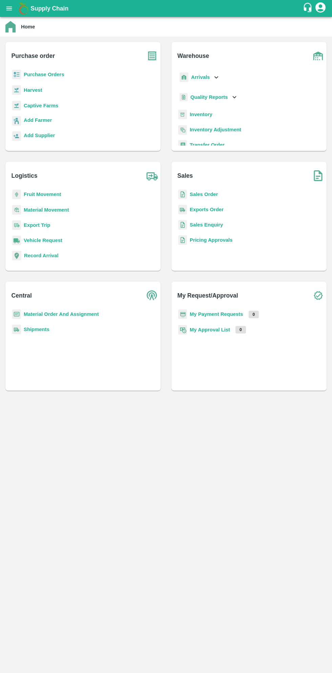
click at [52, 74] on b "Purchase Orders" at bounding box center [44, 74] width 41 height 5
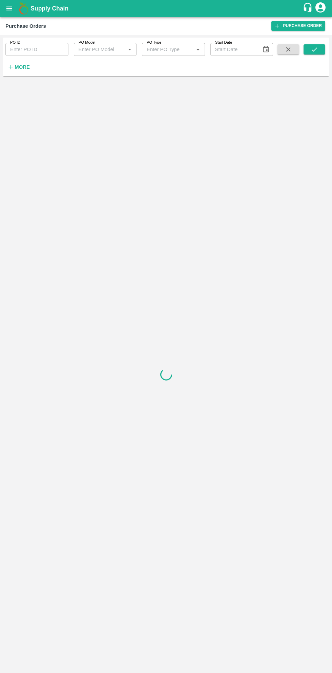
click at [26, 69] on strong "More" at bounding box center [22, 66] width 15 height 5
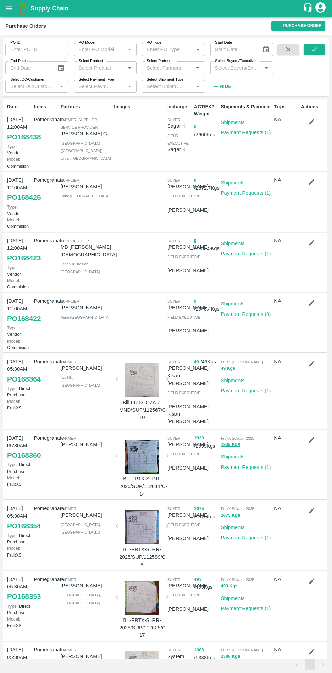
click at [230, 65] on input "Select Buyers/Executive" at bounding box center [236, 67] width 48 height 9
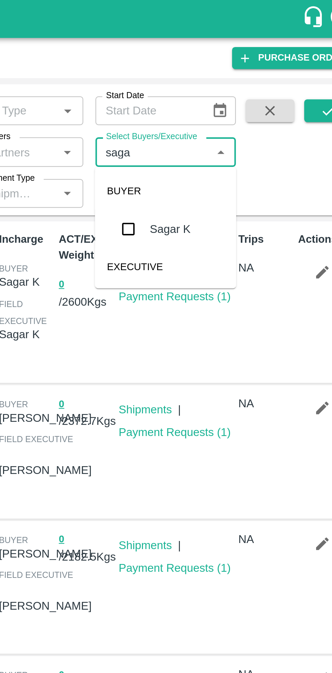
type input "sagar"
click at [224, 103] on input "checkbox" at bounding box center [225, 102] width 14 height 14
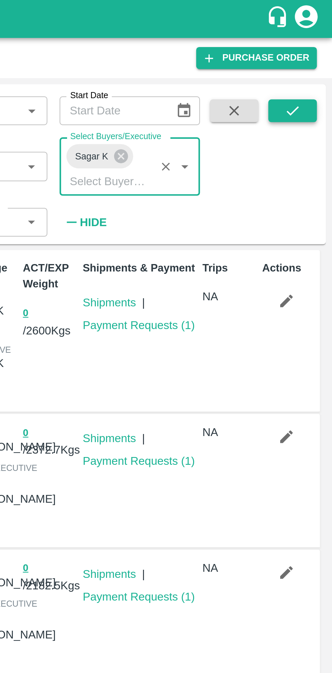
click at [318, 49] on button "submit" at bounding box center [314, 49] width 22 height 10
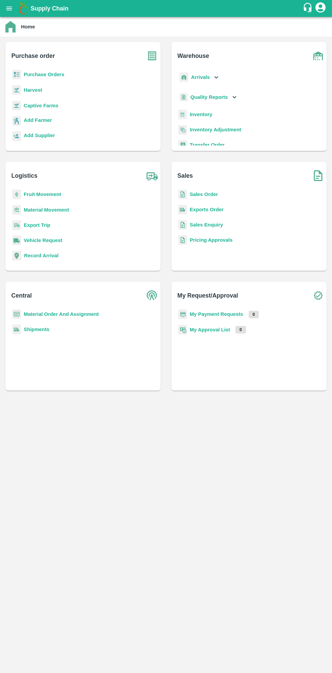
click at [56, 76] on b "Purchase Orders" at bounding box center [44, 74] width 41 height 5
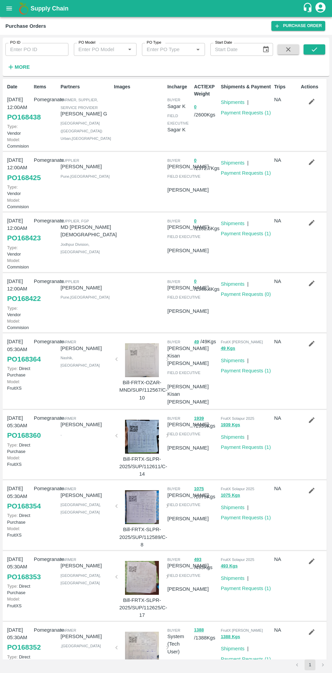
click at [312, 98] on icon "button" at bounding box center [311, 101] width 7 height 7
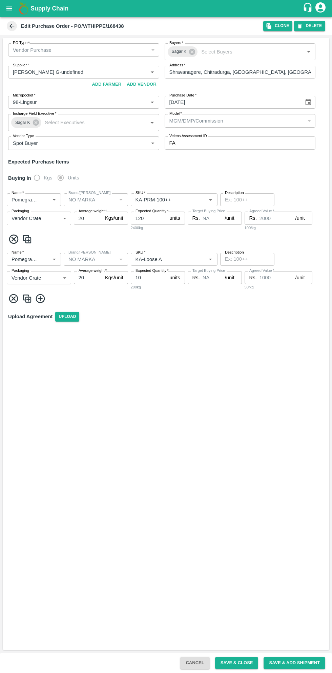
click at [152, 218] on input "120" at bounding box center [149, 217] width 36 height 13
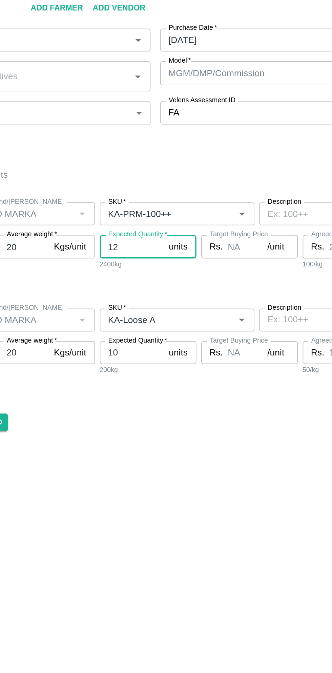
type input "1"
type input "149"
click at [155, 277] on input "10" at bounding box center [149, 277] width 36 height 13
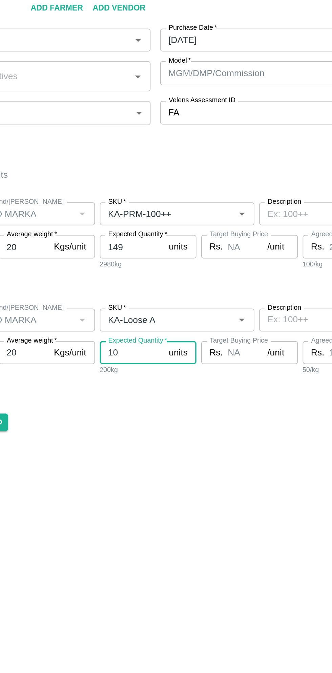
type input "1"
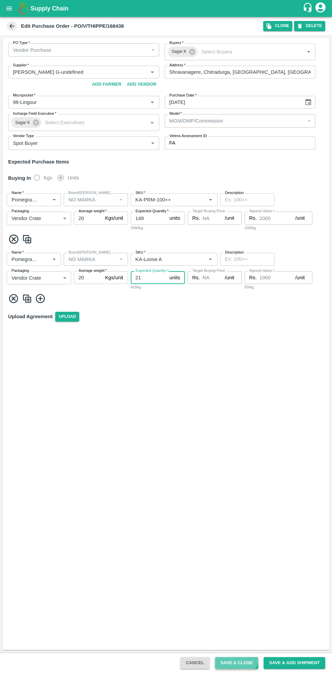
type input "21"
click at [240, 625] on button "Save & Close" at bounding box center [236, 663] width 43 height 12
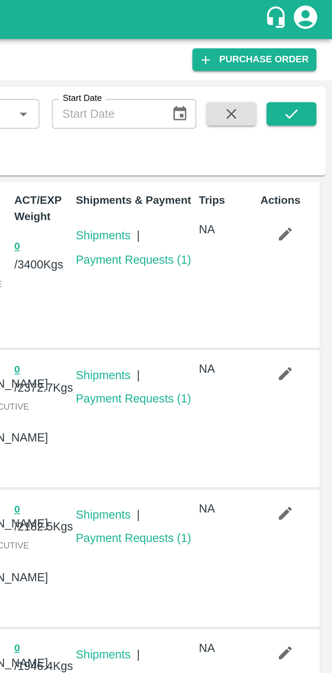
click at [313, 105] on icon "button" at bounding box center [311, 101] width 7 height 7
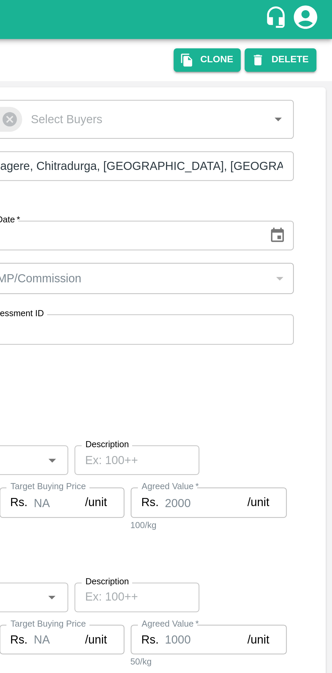
type input "Thippeswamy G-undefined"
type input "98-Lingsur"
type input "Pomegranate"
type input "NO MARKA"
type input "KA-PRM-100++"
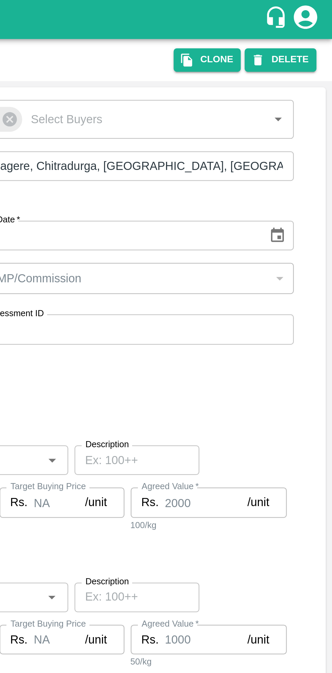
type input "NA"
type input "Pomegranate"
type input "NO MARKA"
type input "KA-Loose A"
type input "NA"
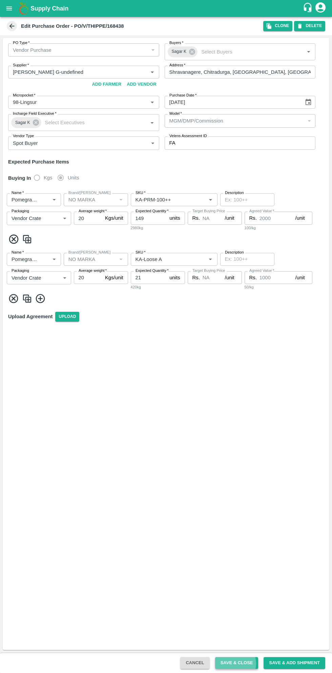
click at [240, 625] on button "Save & Close" at bounding box center [236, 663] width 43 height 12
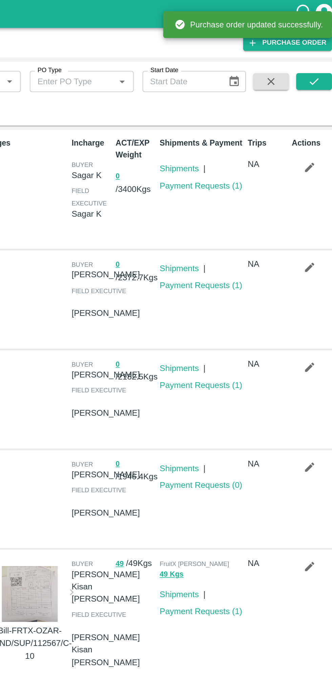
scroll to position [1, 0]
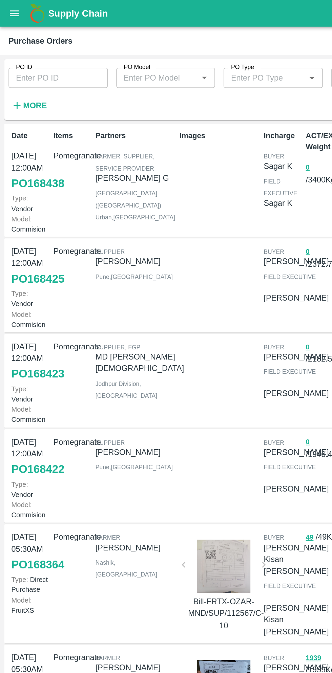
click at [24, 70] on strong "More" at bounding box center [22, 66] width 15 height 5
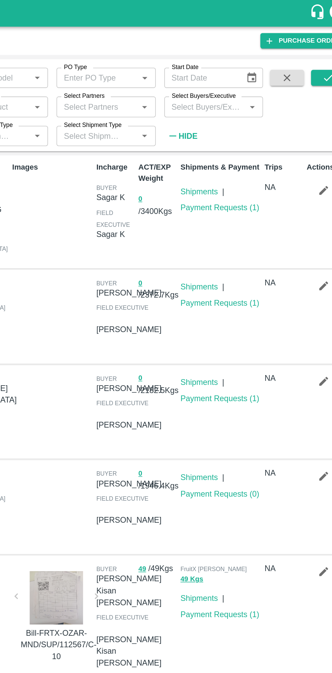
scroll to position [0, 0]
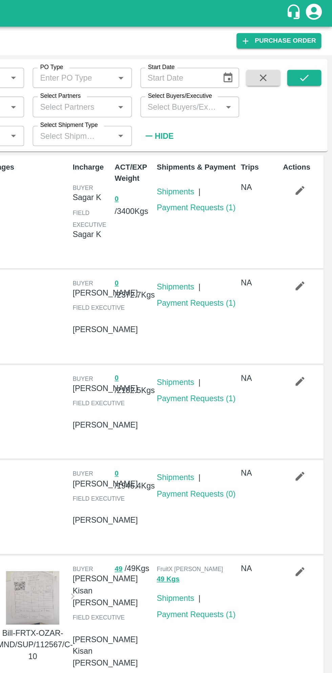
click at [253, 70] on input "Select Buyers/Executive" at bounding box center [236, 67] width 48 height 9
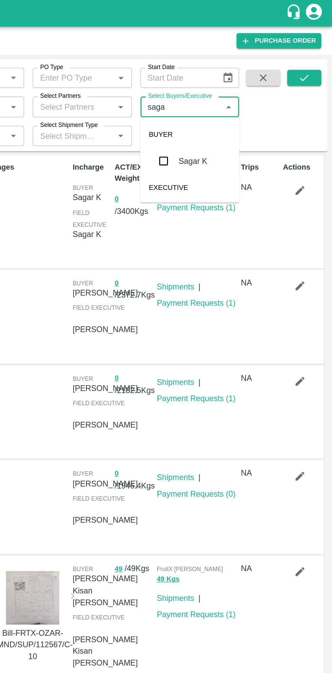
type input "sagar"
click at [229, 98] on input "checkbox" at bounding box center [225, 102] width 14 height 14
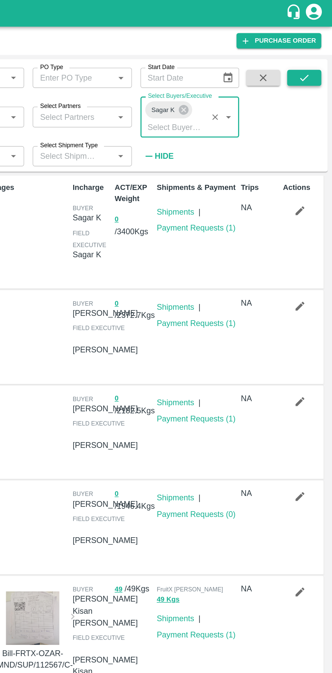
click at [314, 49] on icon "submit" at bounding box center [313, 49] width 7 height 7
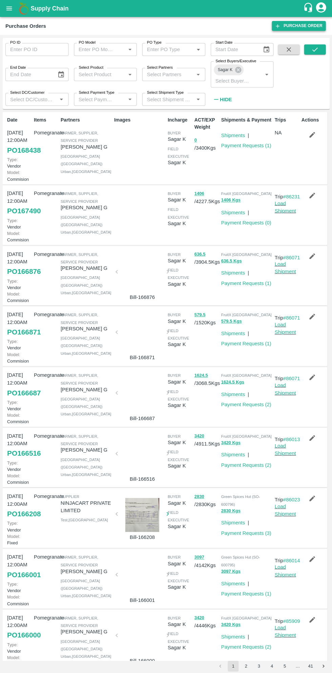
click at [301, 28] on link "Purchase Order" at bounding box center [298, 26] width 54 height 10
click at [30, 277] on link "PO 166876" at bounding box center [23, 271] width 33 height 12
click at [23, 398] on link "PO 166687" at bounding box center [23, 392] width 33 height 12
click at [24, 398] on link "PO 166687" at bounding box center [23, 392] width 33 height 12
click at [302, 382] on button "button" at bounding box center [311, 376] width 22 height 12
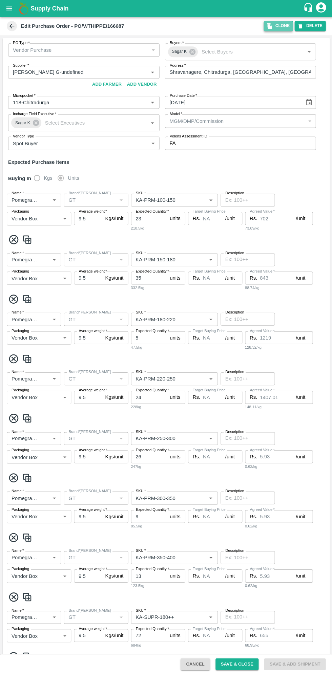
click at [271, 26] on icon "button" at bounding box center [268, 26] width 5 height 6
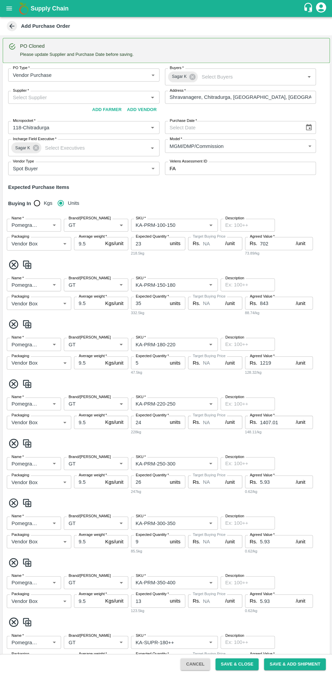
click at [106, 97] on input "Supplier   *" at bounding box center [78, 97] width 136 height 9
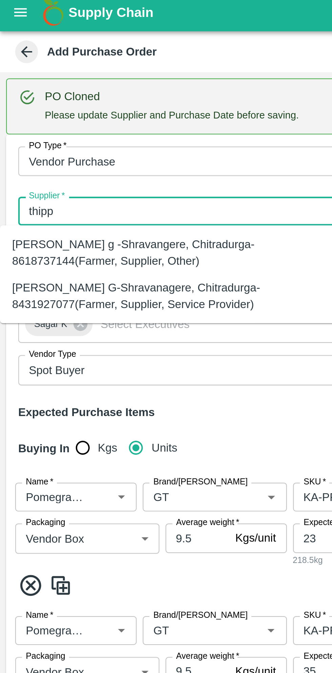
click at [68, 128] on div "Thippeswamy G-Shravanagere, Chitradurga-8431927077(Farmer, Supplier, Service Pr…" at bounding box center [74, 134] width 139 height 15
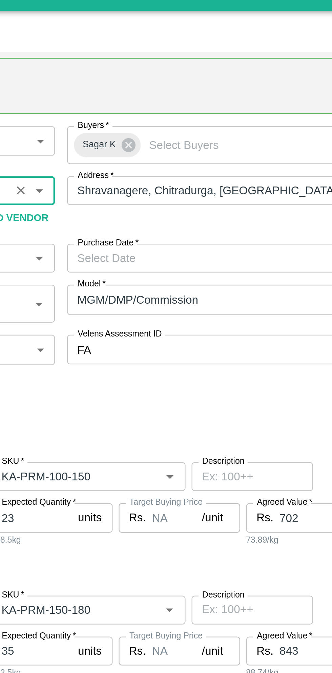
scroll to position [0, 81]
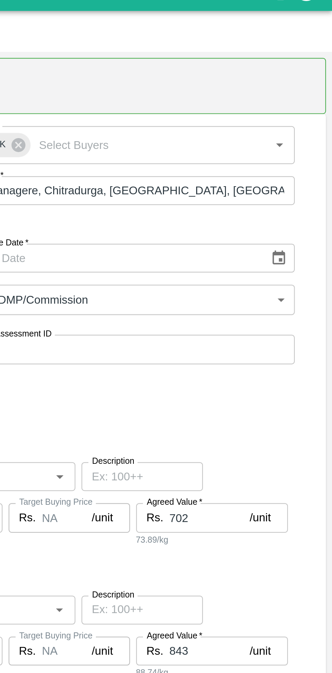
type input "Thippeswamy G-Shravanagere, Chitradurga-8431927077(Farmer, Supplier, Service Pr…"
click at [306, 129] on icon "Choose date" at bounding box center [307, 126] width 7 height 7
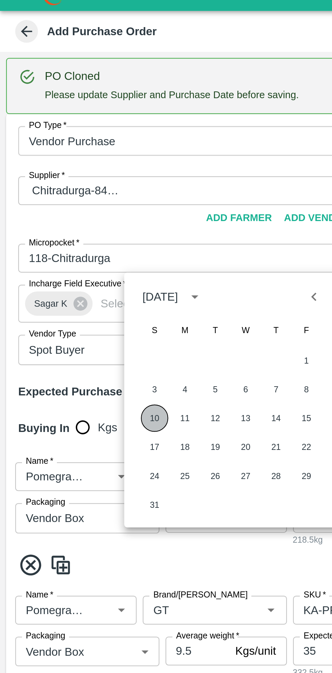
scroll to position [0, 0]
click at [69, 197] on button "10" at bounding box center [69, 199] width 12 height 12
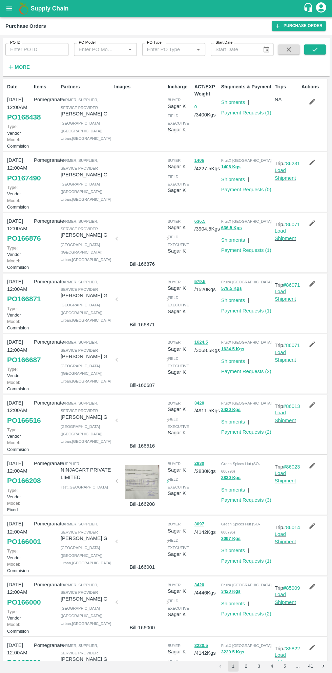
click at [310, 346] on icon "button" at bounding box center [312, 344] width 6 height 6
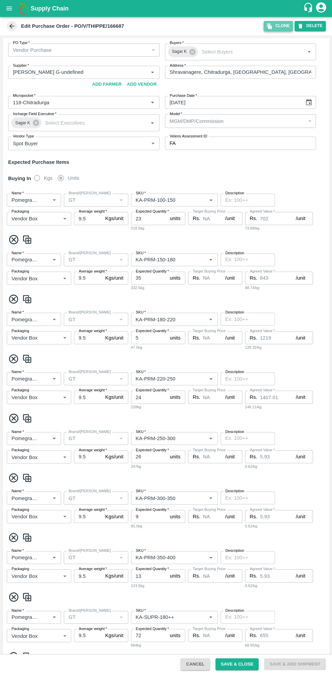
click at [276, 29] on button "Clone" at bounding box center [277, 26] width 29 height 10
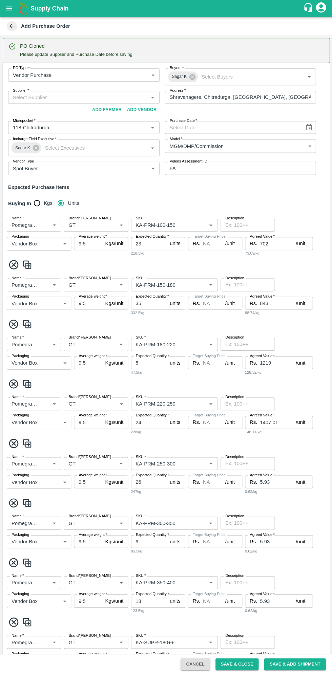
click at [84, 97] on input "Supplier   *" at bounding box center [78, 97] width 136 height 9
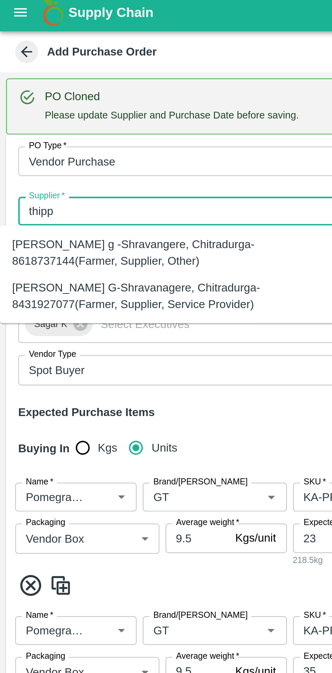
click at [83, 134] on div "Thippeswamy G-Shravanagere, Chitradurga-8431927077(Farmer, Supplier, Service Pr…" at bounding box center [74, 134] width 139 height 15
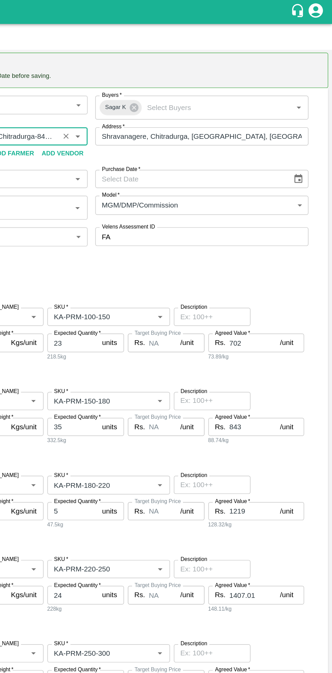
type input "Thippeswamy G-Shravanagere, Chitradurga-8431927077(Farmer, Supplier, Service Pr…"
click at [307, 126] on icon "Choose date" at bounding box center [307, 126] width 7 height 7
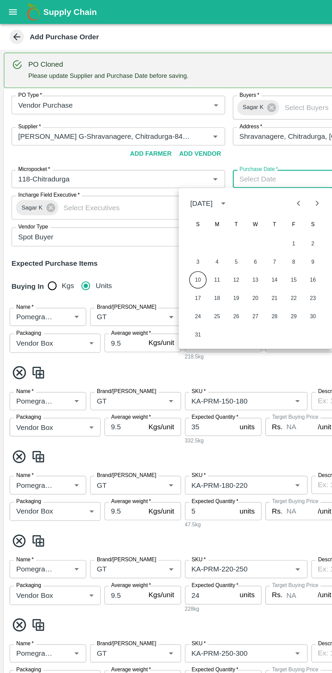
click at [140, 197] on button "10" at bounding box center [140, 198] width 12 height 12
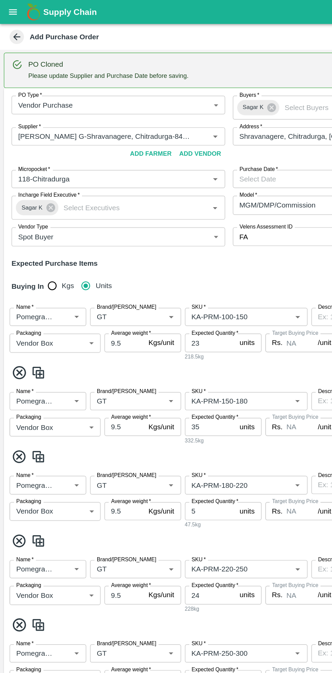
type input "10/08/2025"
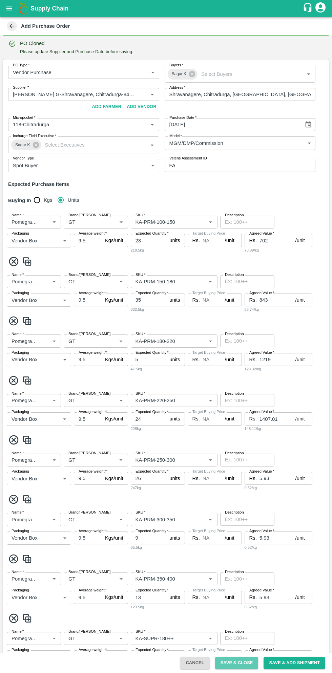
scroll to position [5, 0]
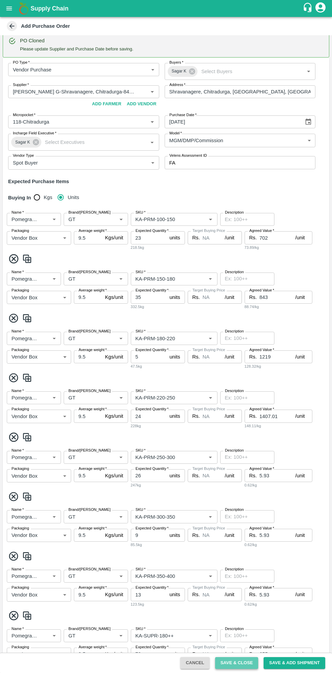
click at [243, 625] on button "Save & Close" at bounding box center [236, 663] width 43 height 12
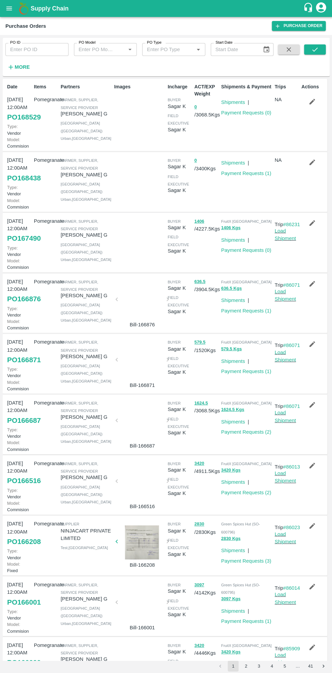
click at [16, 12] on button "open drawer" at bounding box center [9, 9] width 16 height 16
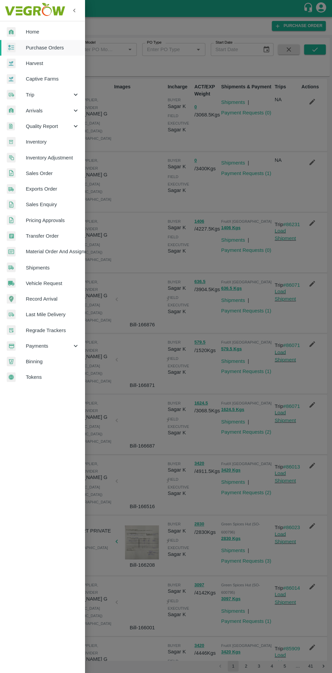
click at [61, 248] on span "Material Order And Assignment" at bounding box center [52, 250] width 53 height 7
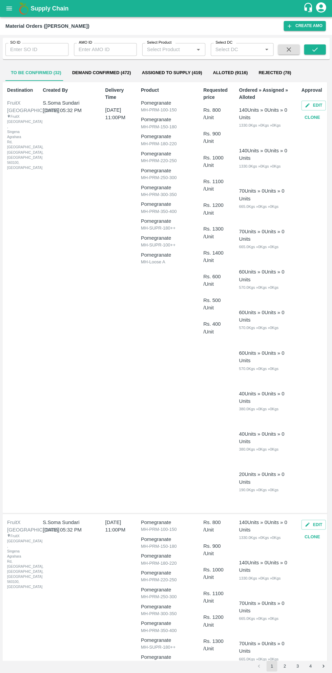
click at [102, 49] on input "AMO ID" at bounding box center [105, 49] width 63 height 13
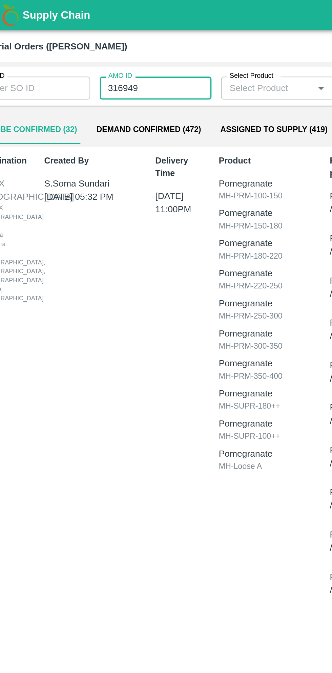
type input "316949"
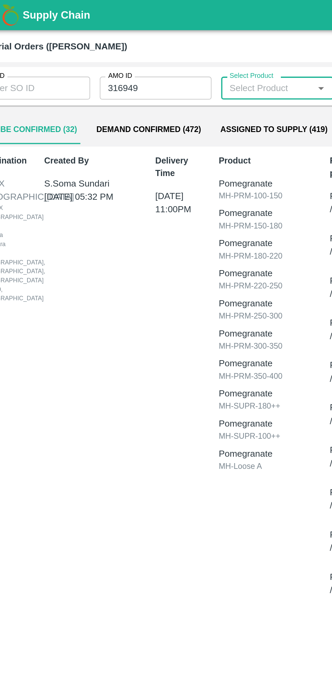
click at [114, 47] on input "316949" at bounding box center [105, 49] width 63 height 13
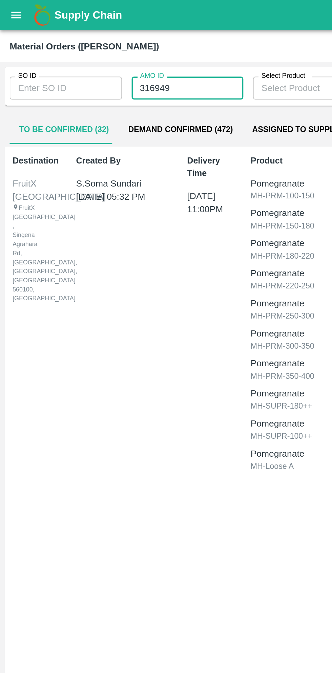
scroll to position [1, 0]
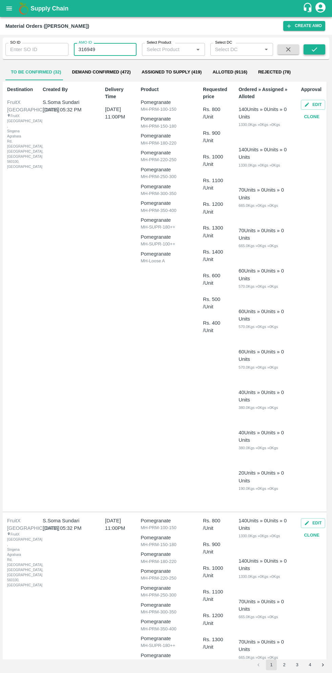
click at [315, 53] on icon "submit" at bounding box center [313, 49] width 7 height 7
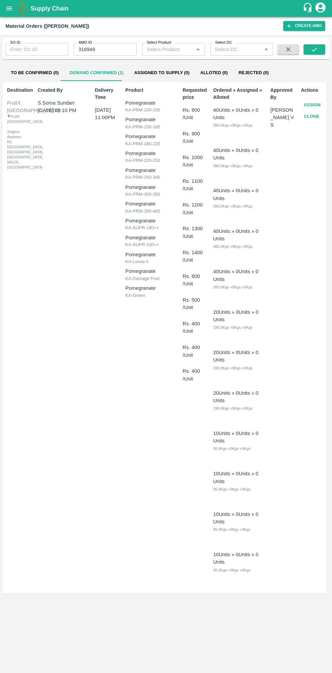
click at [314, 102] on button "Assign" at bounding box center [311, 105] width 22 height 12
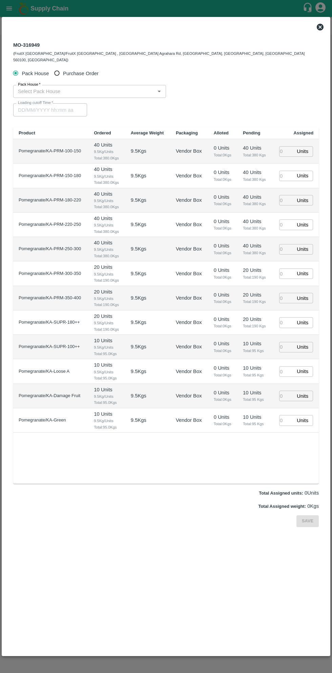
type input "14/08/2025 11:00 PM"
click at [59, 67] on input "Purchase Order" at bounding box center [57, 73] width 13 height 13
radio input "true"
click at [135, 87] on input "PO   *" at bounding box center [157, 91] width 285 height 9
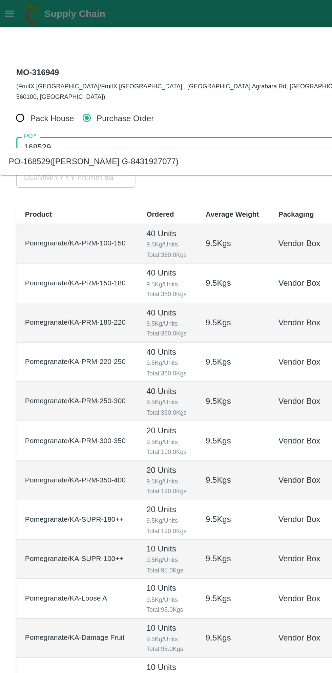
click at [112, 103] on div "PO-168529(Thippeswamy G-8431927077)" at bounding box center [153, 100] width 300 height 12
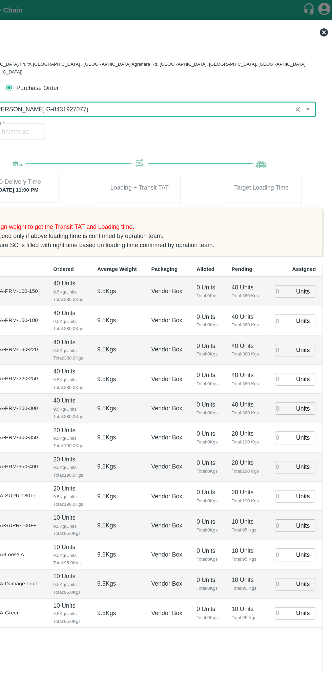
type input "PO-168529(Thippeswamy G-8431927077)"
click at [290, 238] on input "number" at bounding box center [286, 243] width 15 height 10
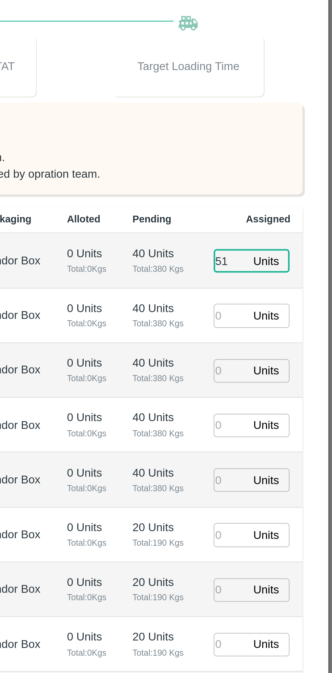
type input "51"
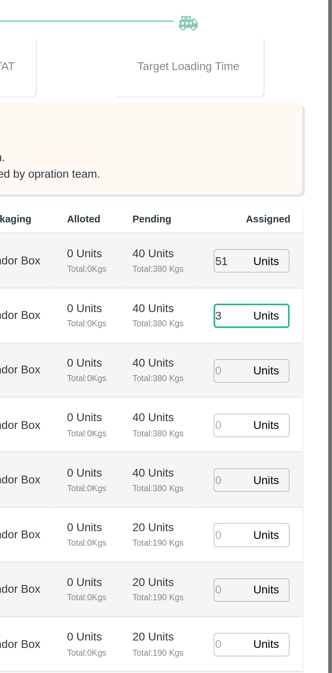
type input "33"
type input "14/08/2025 03:22 PM"
type input "33"
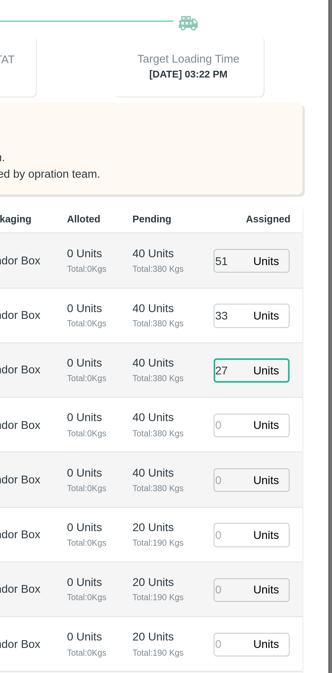
type input "27"
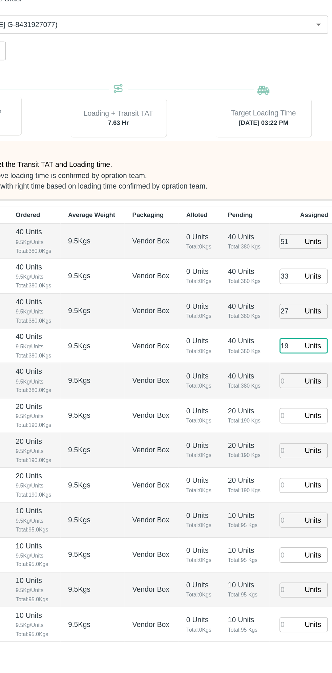
type input "19"
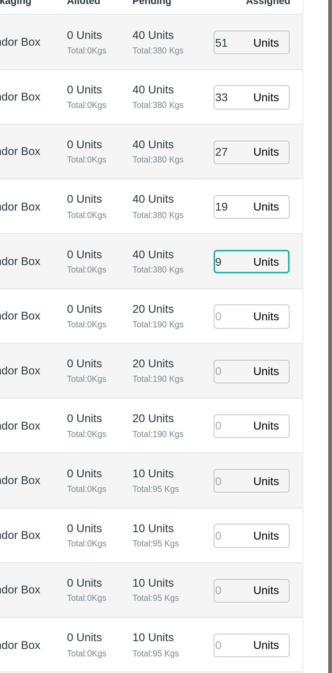
type input "9"
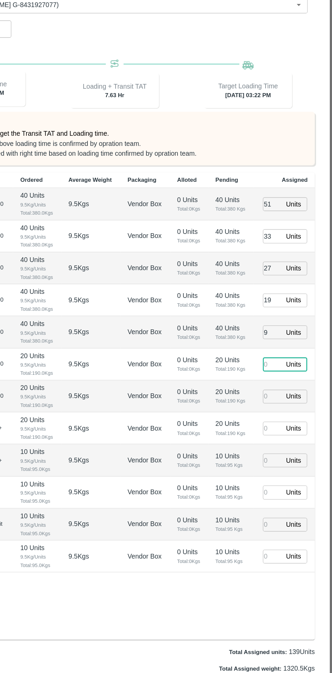
click at [286, 409] on input "number" at bounding box center [286, 414] width 15 height 10
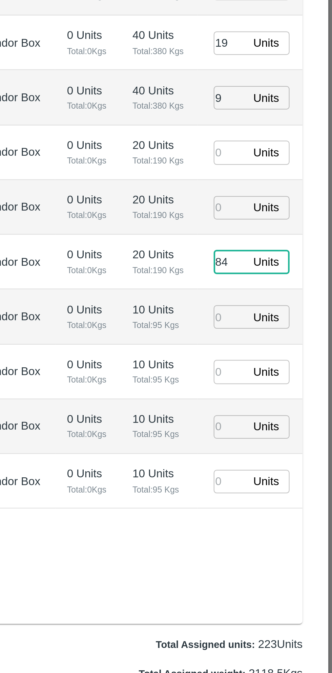
type input "84"
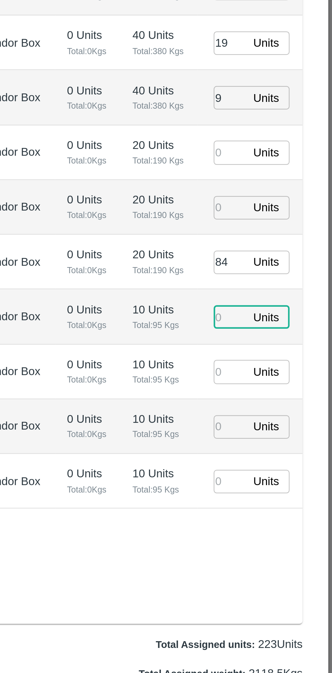
type input "14/08/2025 01:22 PM"
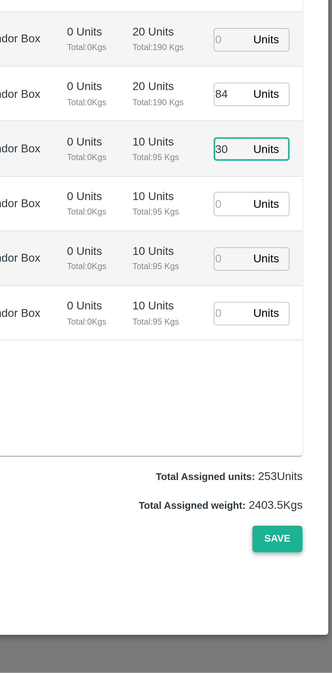
type input "30"
click at [314, 607] on button "Save" at bounding box center [307, 613] width 22 height 12
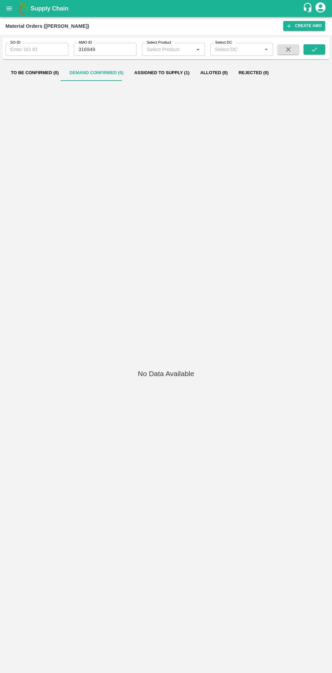
click at [11, 7] on icon "open drawer" at bounding box center [9, 8] width 6 height 4
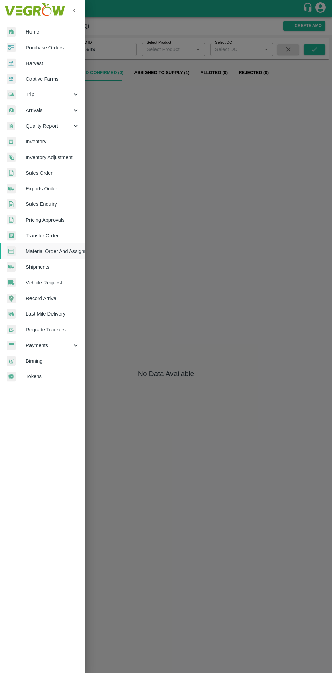
click at [57, 45] on span "Purchase Orders" at bounding box center [52, 47] width 53 height 7
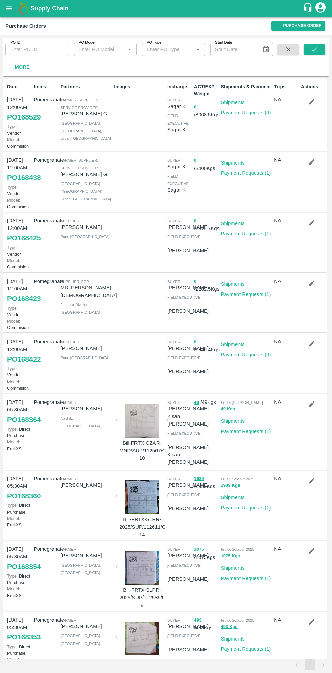
click at [24, 67] on strong "More" at bounding box center [22, 66] width 15 height 5
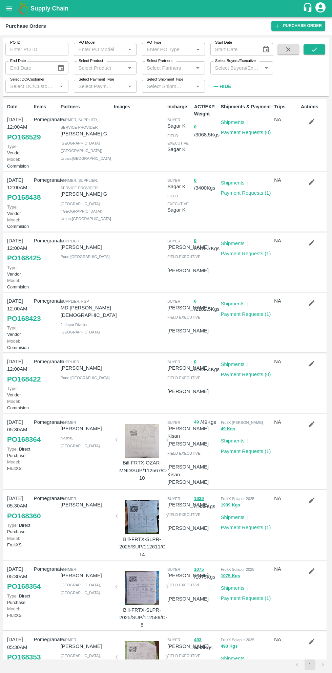
click at [239, 68] on input "Select Buyers/Executive" at bounding box center [236, 67] width 48 height 9
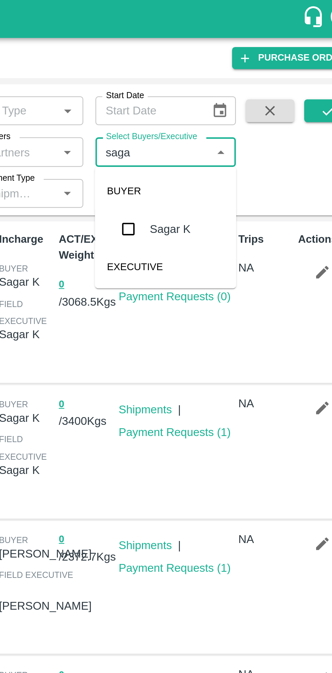
type input "sagar"
click at [226, 107] on input "checkbox" at bounding box center [225, 102] width 14 height 14
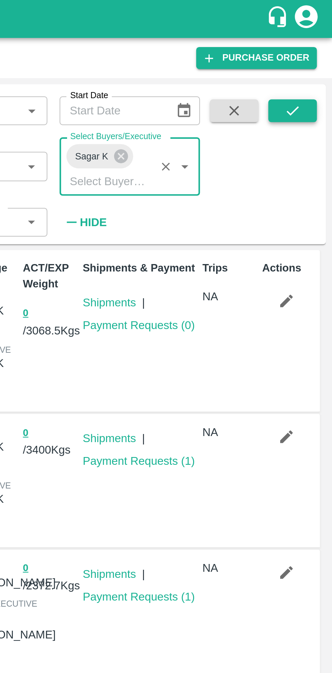
click at [313, 51] on icon "submit" at bounding box center [313, 49] width 5 height 4
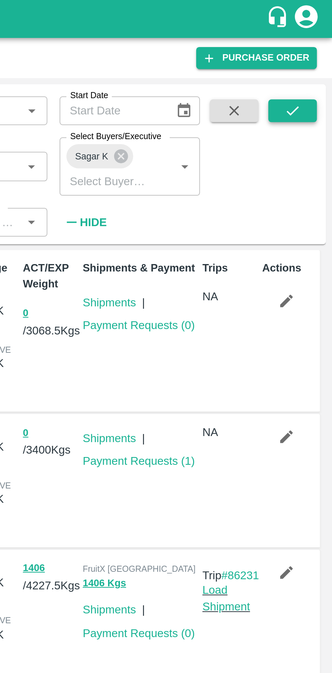
click at [313, 50] on icon "submit" at bounding box center [313, 49] width 7 height 7
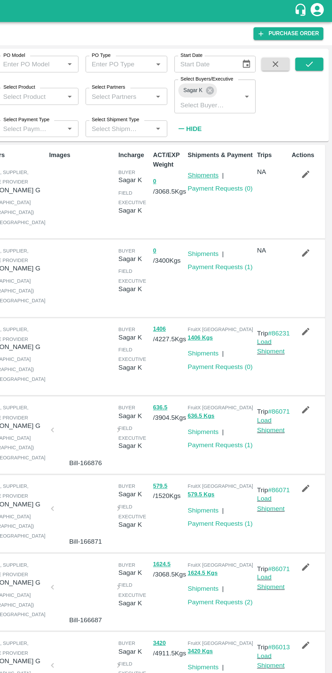
click at [233, 134] on link "Shipments" at bounding box center [233, 134] width 24 height 5
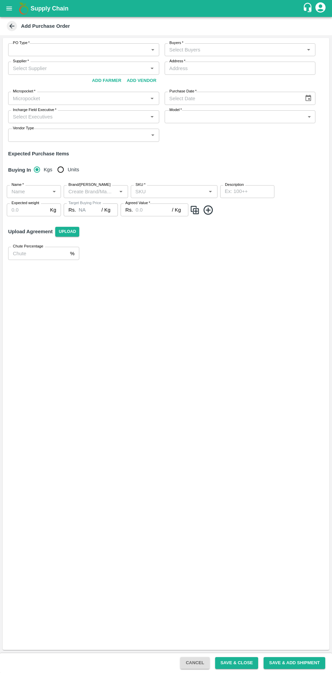
click at [78, 46] on body "Supply Chain Add Purchase Order PO Type   * ​ PO Type Buyers   * Buyers   * Sup…" at bounding box center [166, 336] width 332 height 673
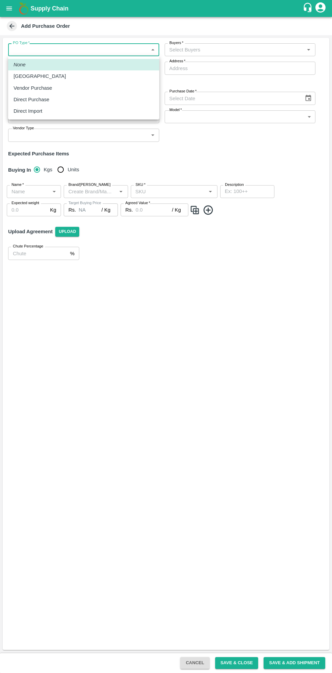
click at [46, 87] on p "Vendor Purchase" at bounding box center [33, 87] width 39 height 7
type input "2"
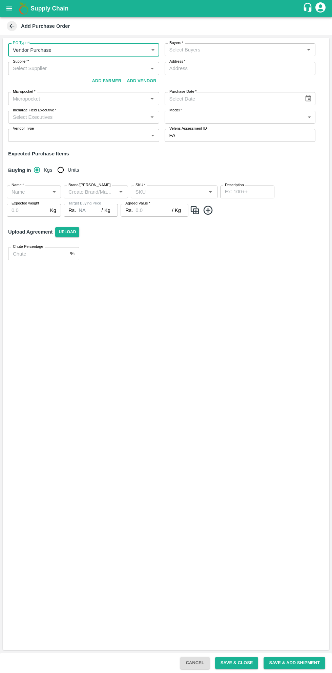
click at [208, 49] on input "Buyers   *" at bounding box center [234, 49] width 136 height 9
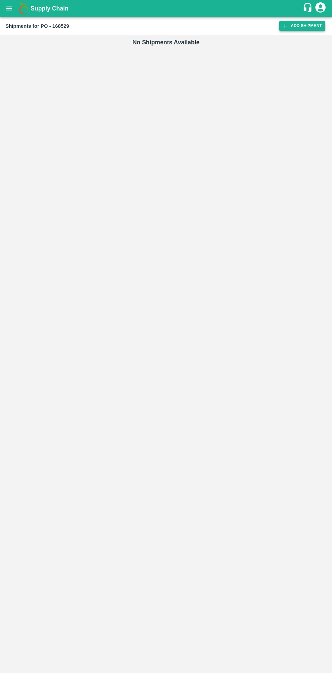
click at [304, 25] on link "Add Shipment" at bounding box center [302, 26] width 46 height 10
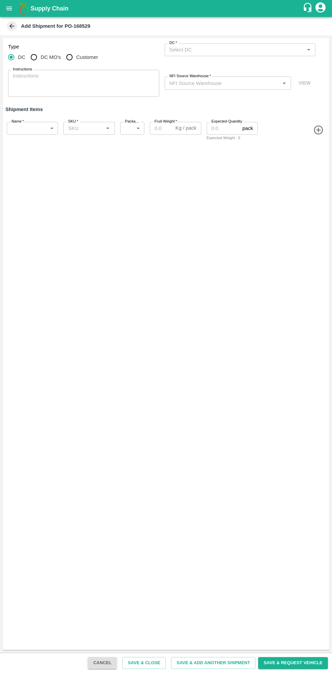
click at [215, 49] on input "DC   *" at bounding box center [234, 49] width 136 height 9
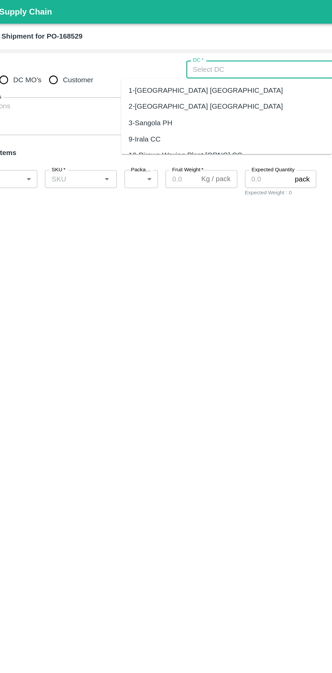
click at [183, 282] on div "Type DC DC MO's Customer DC   * DC   * Instructions x Instructions NFI Source W…" at bounding box center [166, 344] width 326 height 612
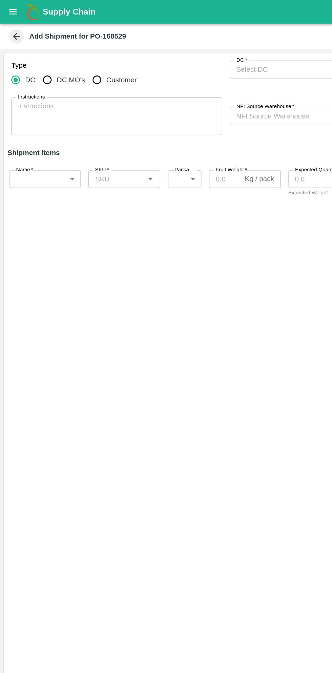
click at [37, 53] on input "DC MO's" at bounding box center [34, 57] width 14 height 14
radio input "true"
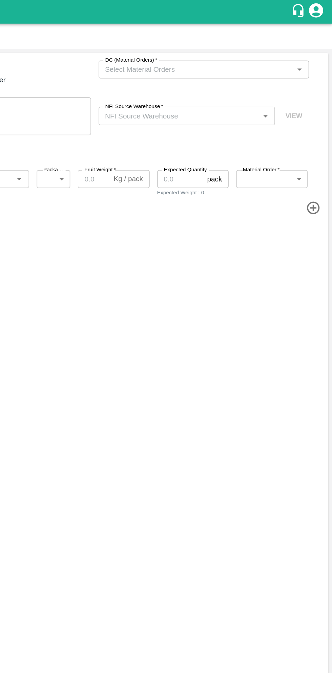
click at [254, 49] on input "DC (Material Orders)   *" at bounding box center [234, 49] width 136 height 9
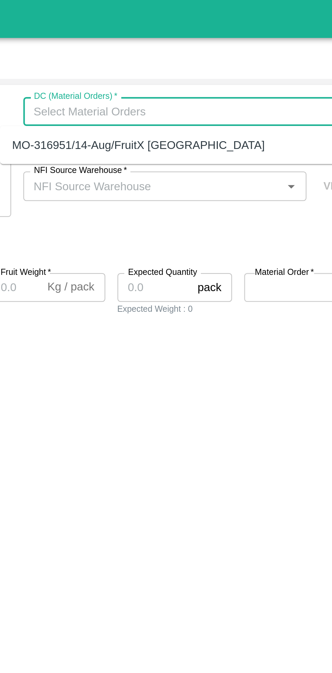
click at [230, 61] on div "MO-316951/14-Aug/FruitX [GEOGRAPHIC_DATA]" at bounding box center [215, 64] width 113 height 7
type input "MO-316951/14-Aug/FruitX [GEOGRAPHIC_DATA]"
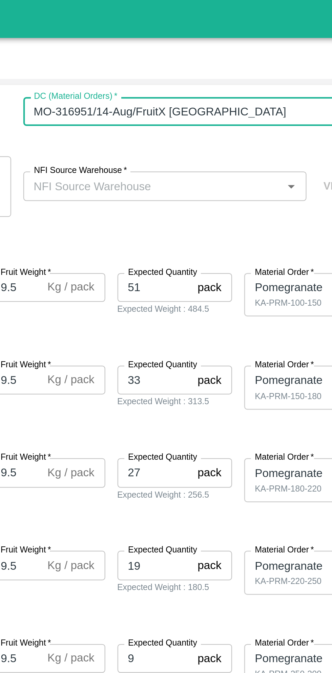
click at [242, 83] on input "NFI Source Warehouse   *" at bounding box center [221, 82] width 111 height 9
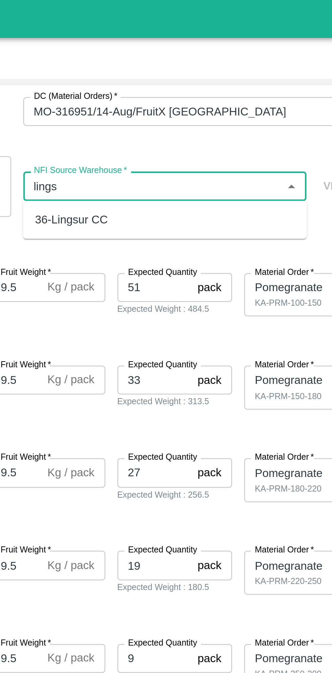
click at [224, 100] on div "36-Lingsur CC" at bounding box center [227, 98] width 127 height 12
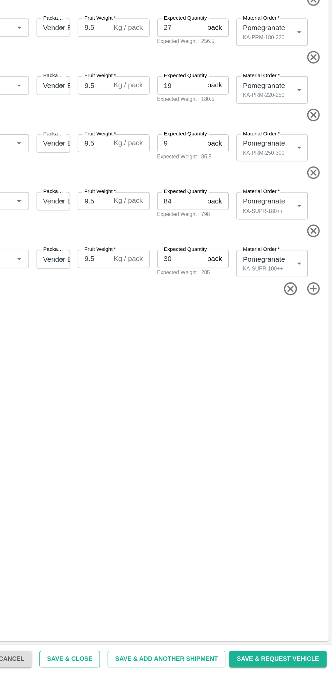
type input "36-Lingsur CC"
click at [157, 663] on button "Save & Close" at bounding box center [143, 663] width 43 height 12
